Goal: Book appointment/travel/reservation

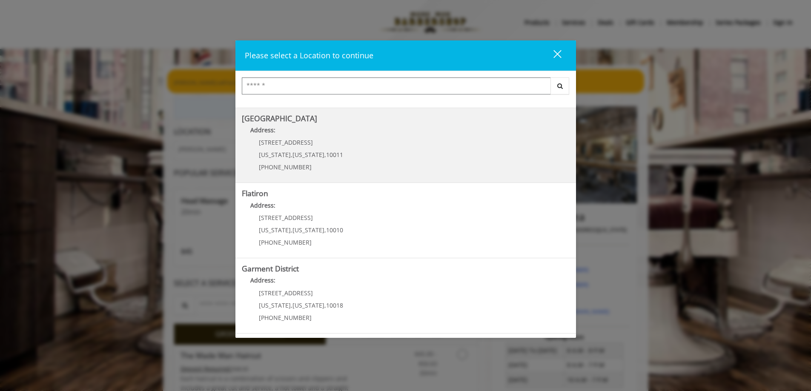
scroll to position [4, 0]
click at [388, 165] on Street "Chelsea 15th Street Address: 267 W 15th St New York , New York , 10011 (646) 85…" at bounding box center [406, 145] width 328 height 62
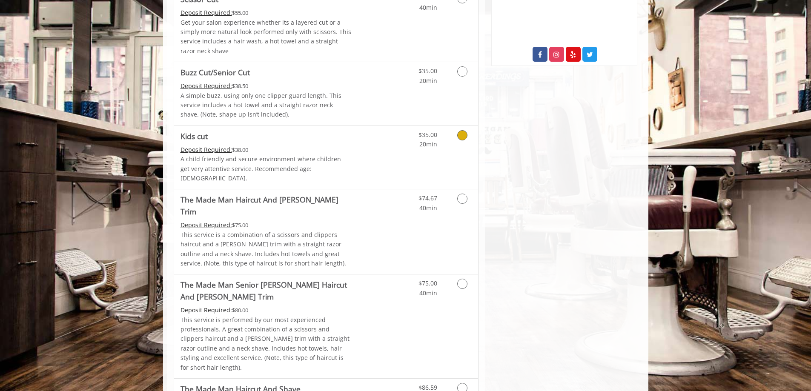
scroll to position [468, 0]
click at [461, 278] on icon "Grooming services" at bounding box center [462, 283] width 10 height 10
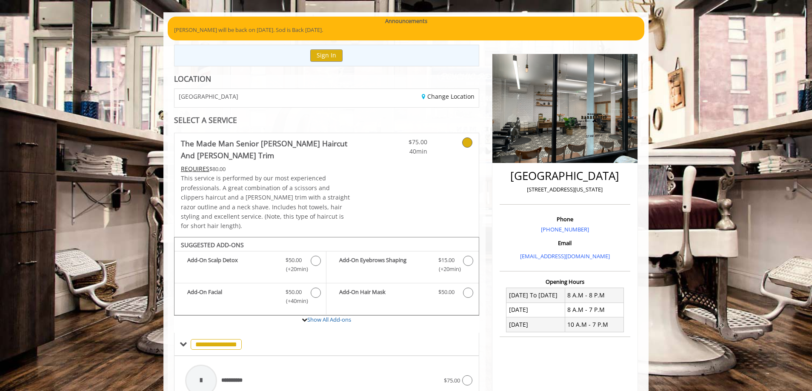
scroll to position [0, 0]
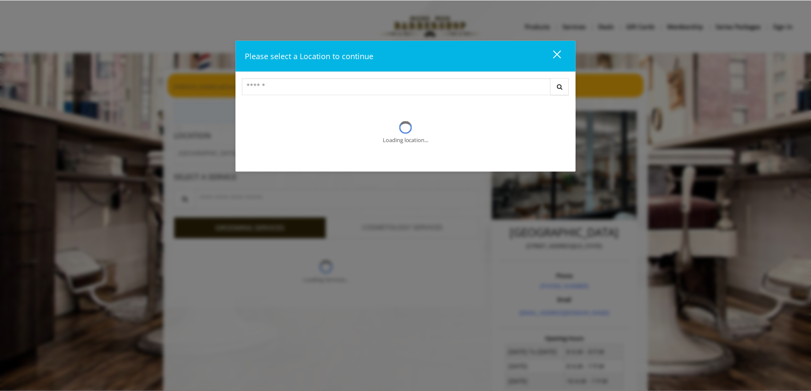
scroll to position [4, 0]
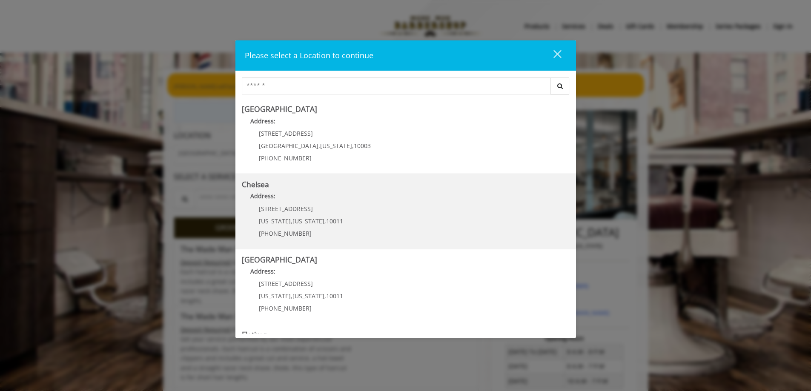
click at [354, 220] on link "Chelsea Address: 169/170 W 23rd St New York , New York , 10011 (917) 639-3902" at bounding box center [406, 211] width 328 height 62
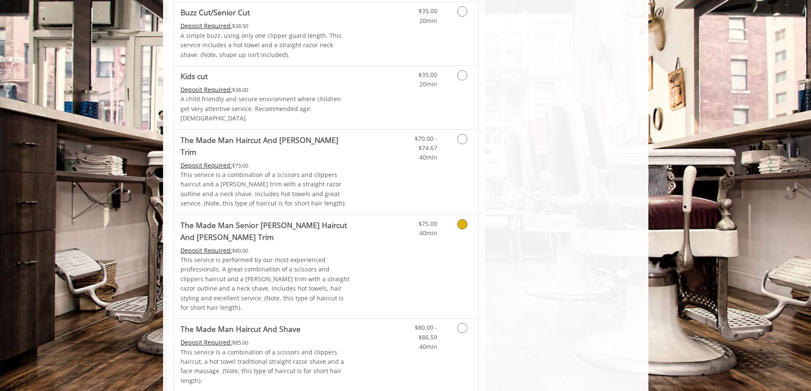
scroll to position [637, 0]
click at [462, 214] on link "Grooming services" at bounding box center [461, 225] width 22 height 23
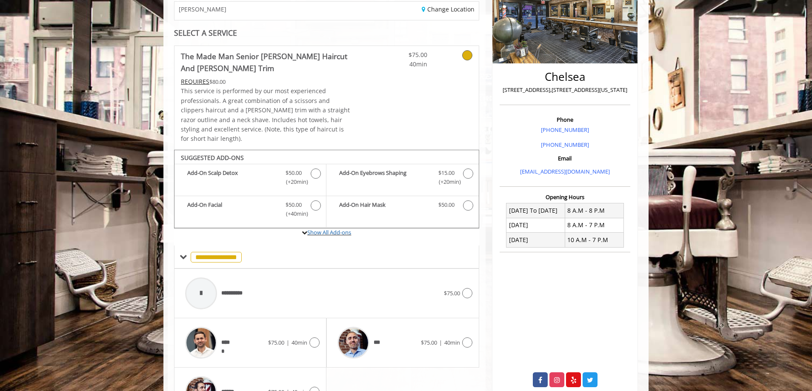
scroll to position [0, 0]
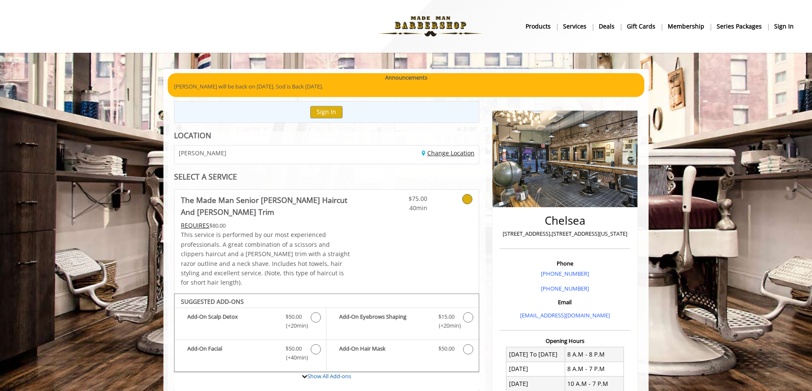
click at [448, 152] on link "Change Location" at bounding box center [448, 153] width 53 height 8
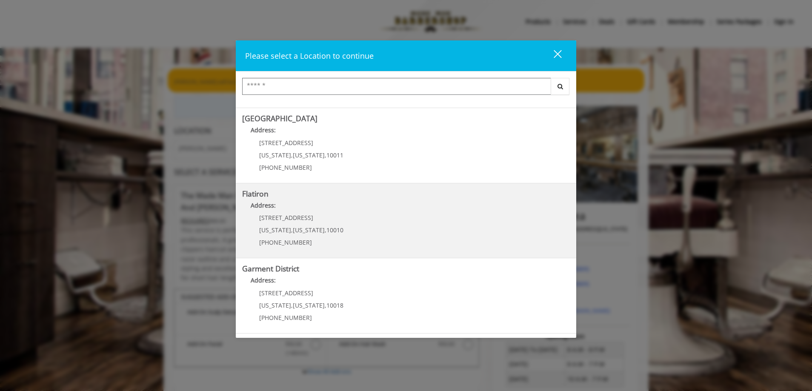
scroll to position [5, 0]
click at [333, 222] on div "10 E 23rd St New York , New York , 10010 (917) 475-1765" at bounding box center [295, 232] width 106 height 37
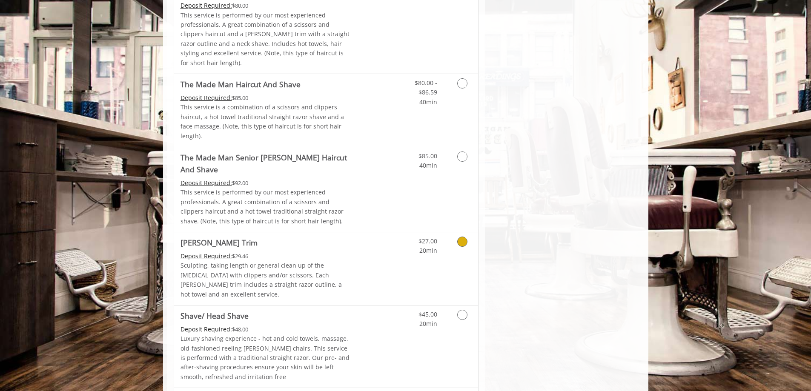
scroll to position [771, 0]
click at [458, 148] on link "Grooming services" at bounding box center [461, 159] width 22 height 23
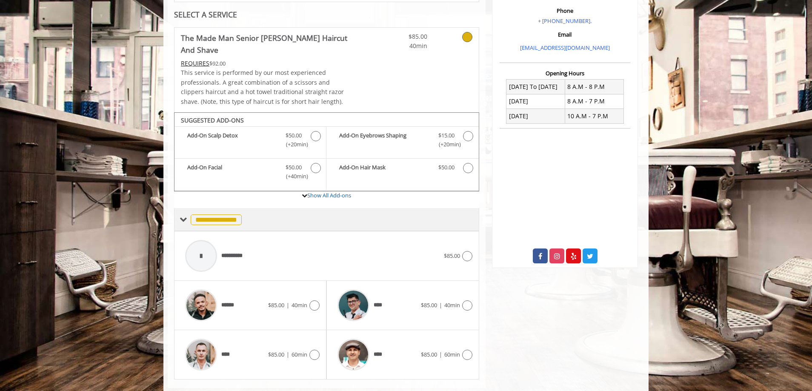
scroll to position [0, 0]
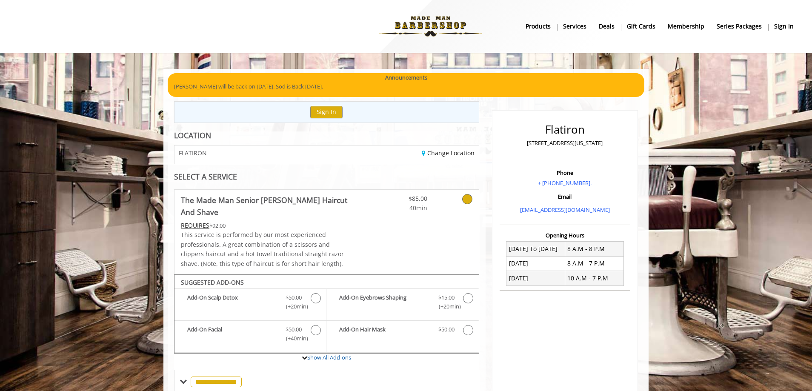
click at [444, 155] on link "Change Location" at bounding box center [448, 153] width 53 height 8
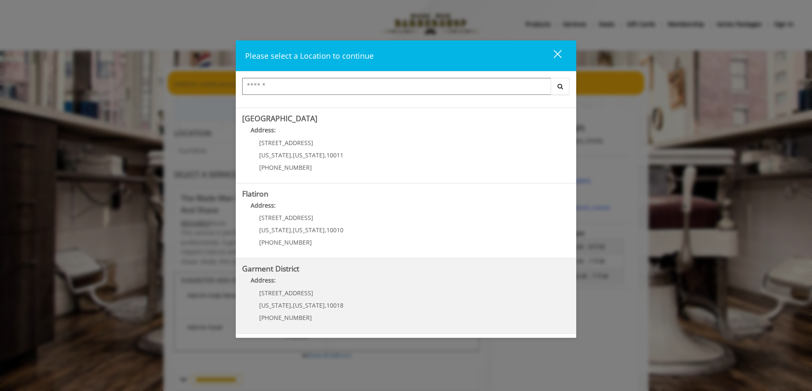
scroll to position [3, 0]
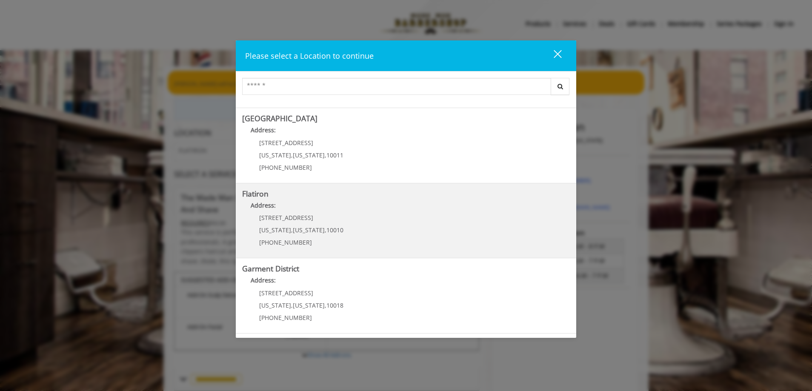
click at [375, 239] on "Flatiron Address: 10 E 23rd St New York , New York , 10010 (917) 475-1765" at bounding box center [406, 221] width 328 height 62
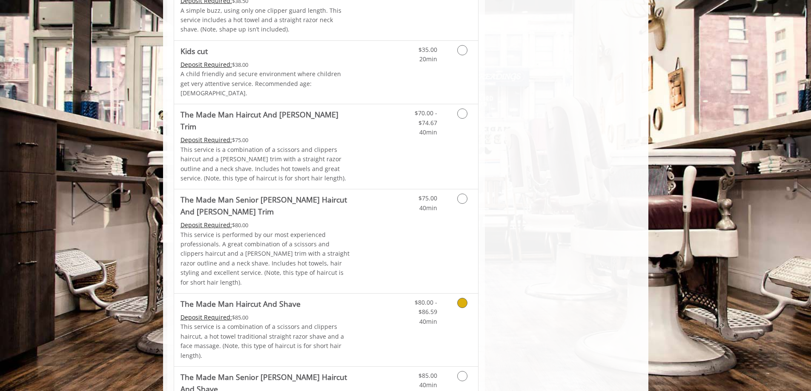
scroll to position [553, 0]
click at [463, 108] on icon "Grooming services" at bounding box center [462, 113] width 10 height 10
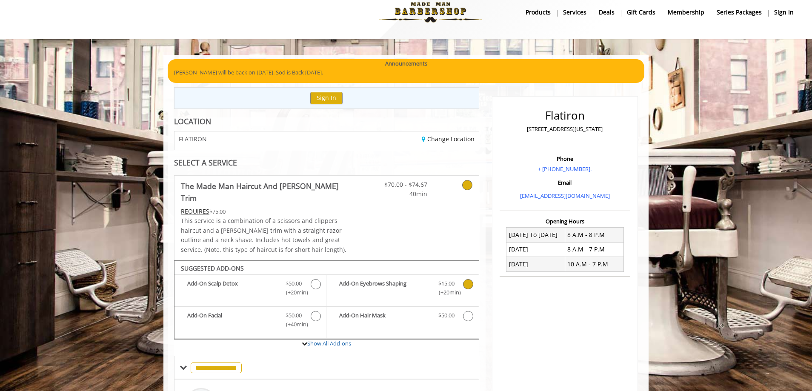
scroll to position [0, 0]
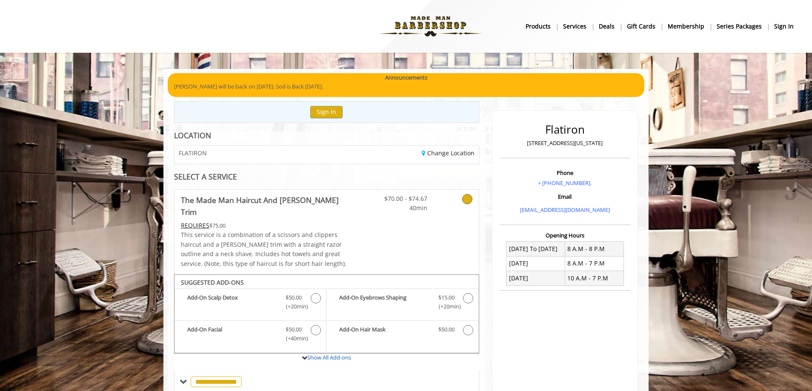
click at [729, 25] on b "Series packages" at bounding box center [739, 26] width 45 height 9
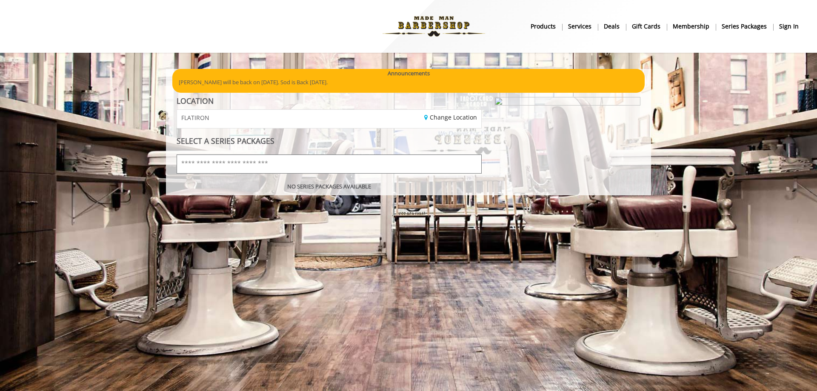
click at [382, 169] on input "text" at bounding box center [329, 163] width 305 height 19
